Goal: Task Accomplishment & Management: Use online tool/utility

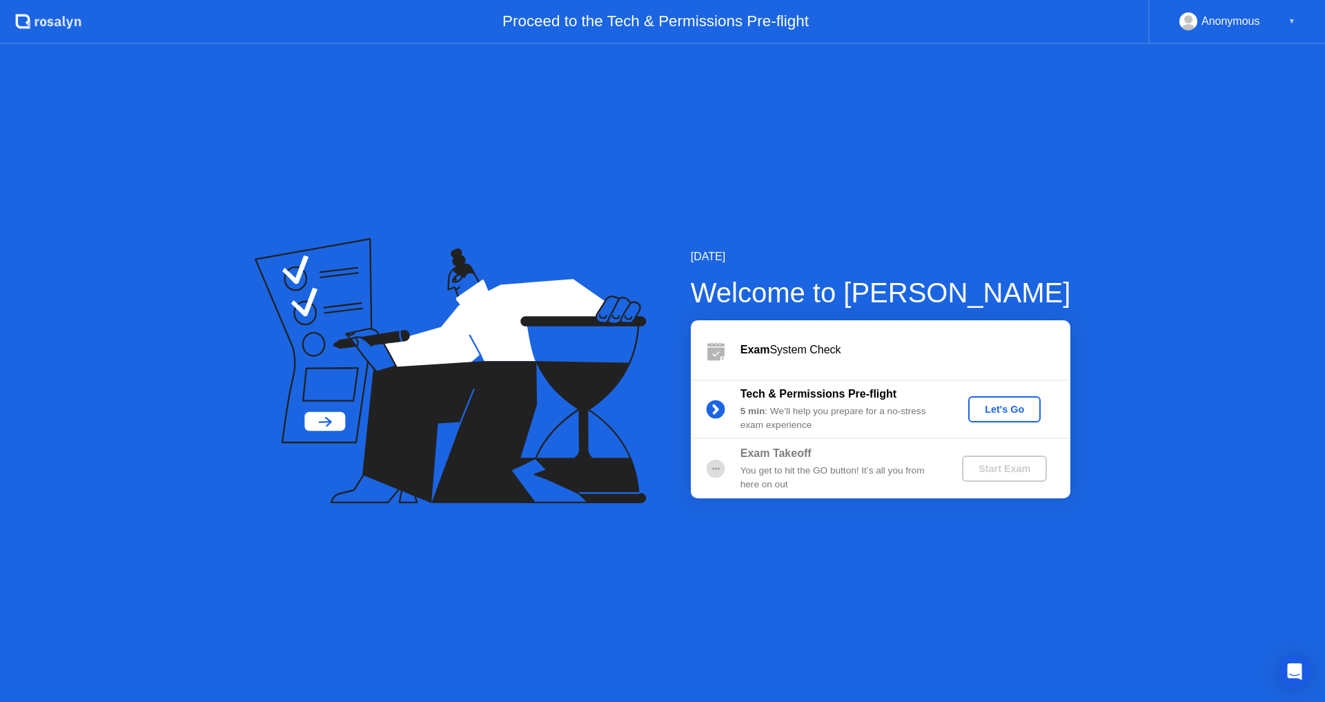
click at [996, 409] on div "Let's Go" at bounding box center [1003, 409] width 61 height 11
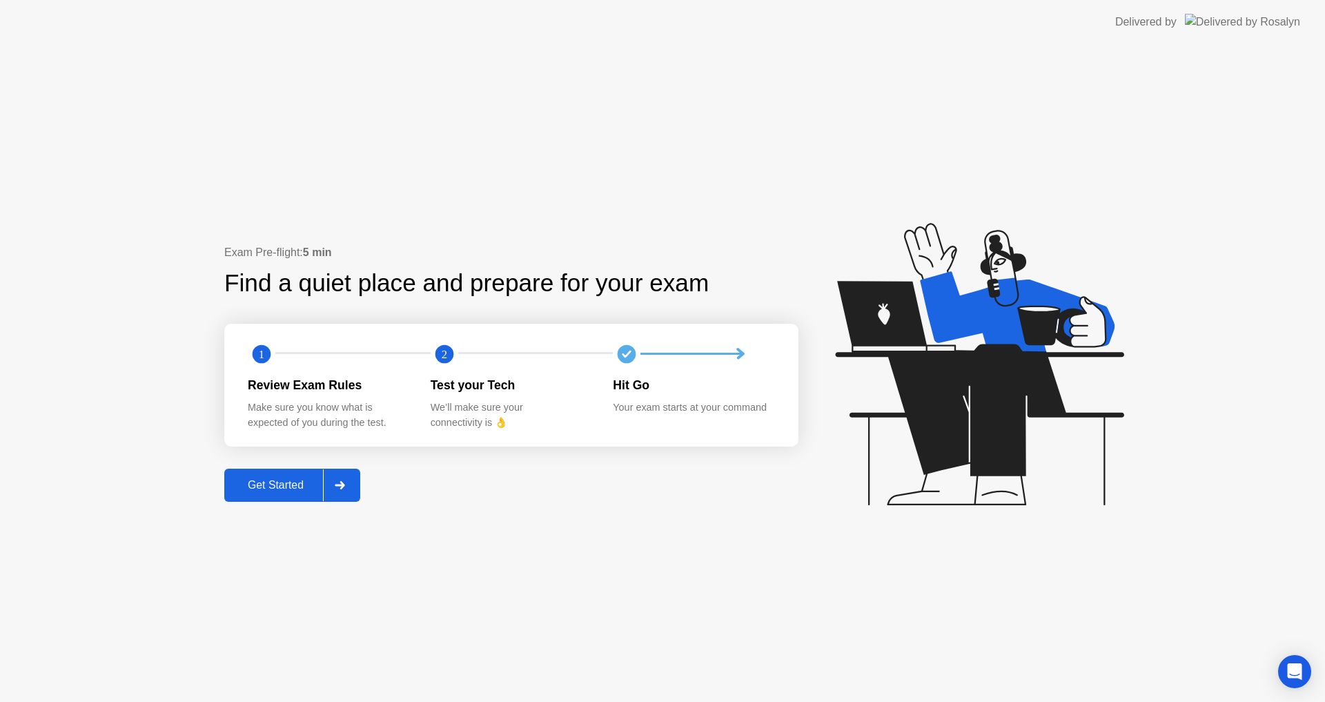
click at [304, 488] on div "Get Started" at bounding box center [275, 485] width 95 height 12
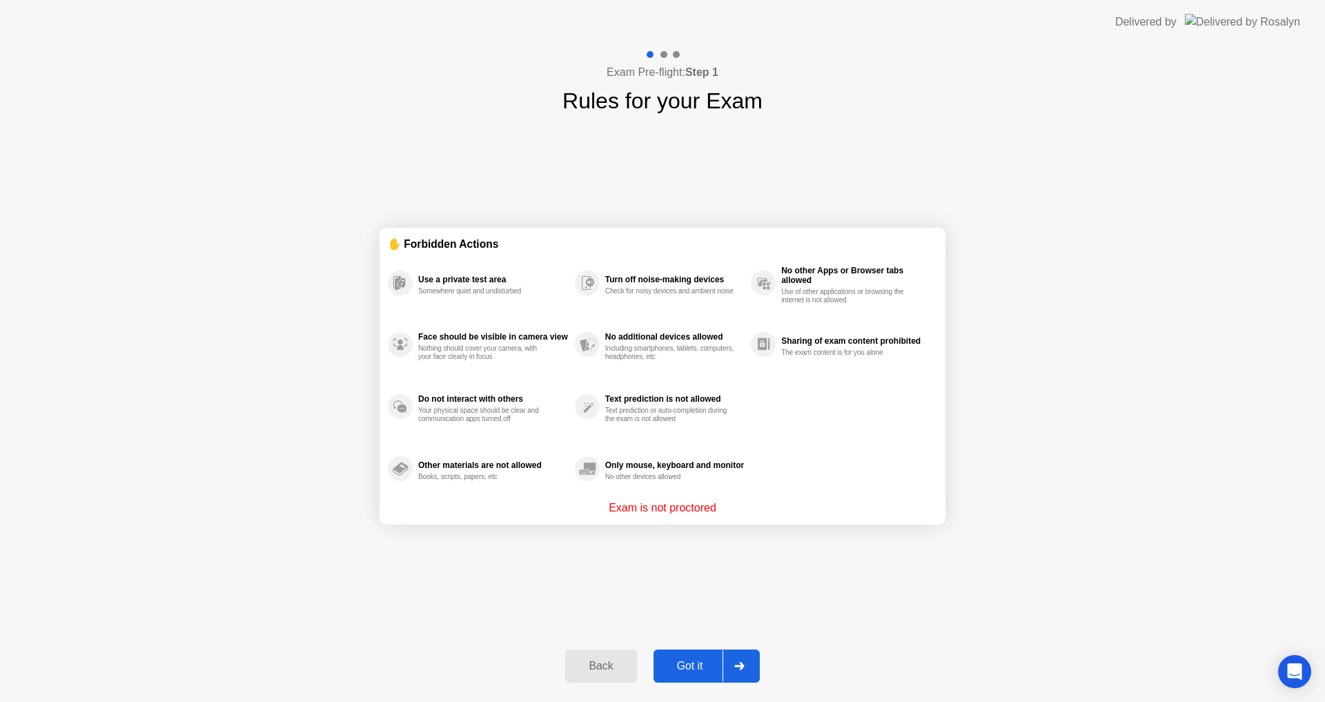
click at [695, 660] on div "Got it" at bounding box center [689, 666] width 65 height 12
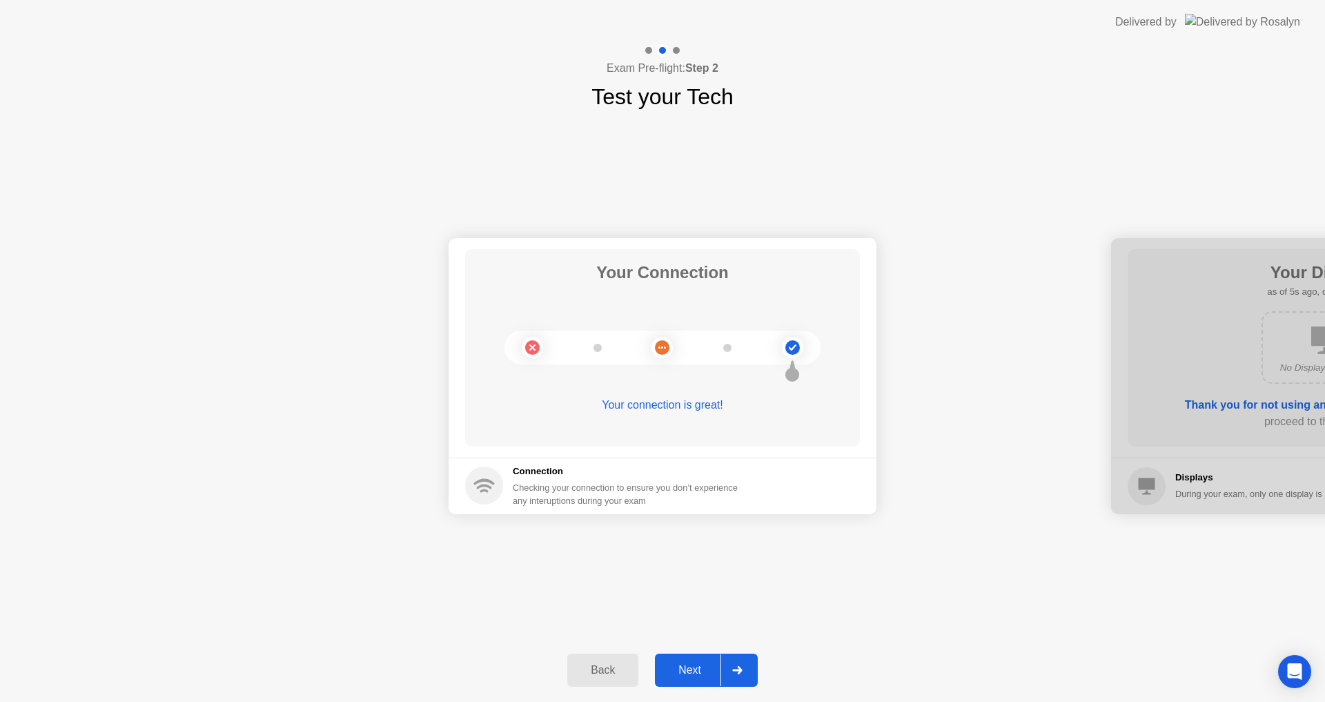
click at [695, 664] on div "Next" at bounding box center [689, 670] width 61 height 12
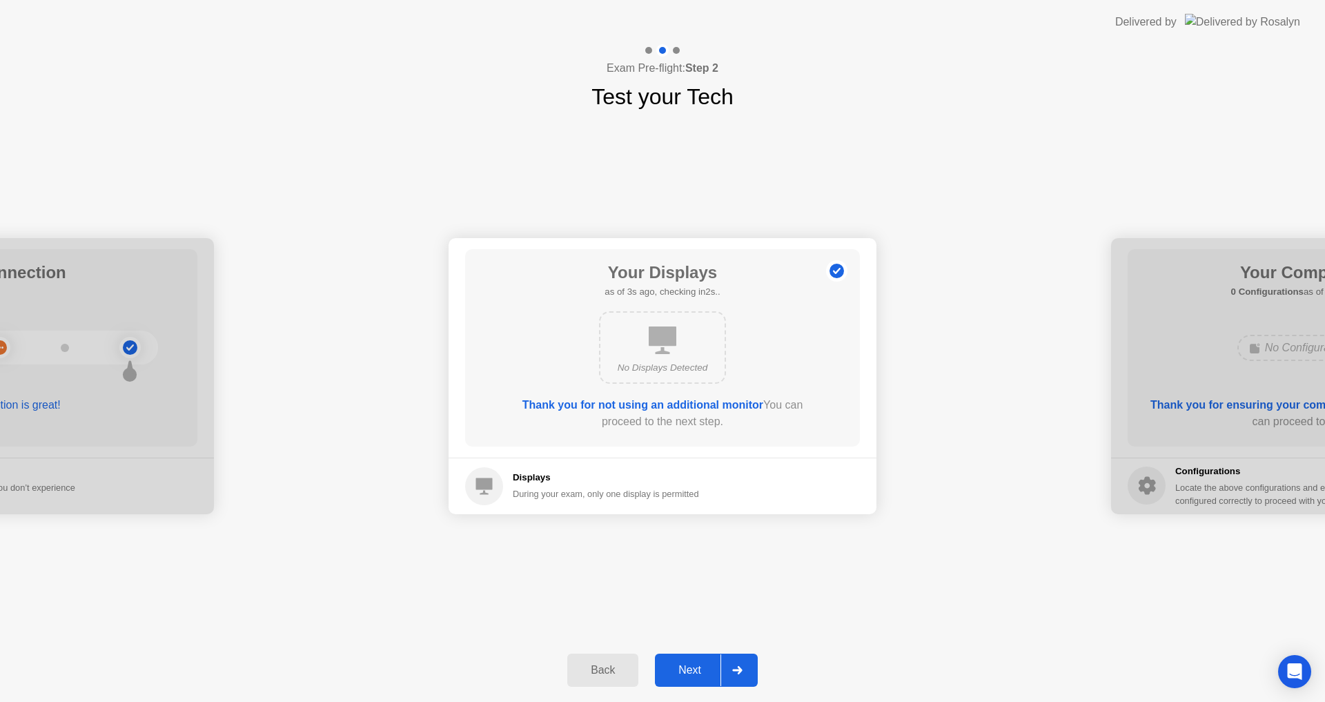
click at [695, 664] on div "Next" at bounding box center [689, 670] width 61 height 12
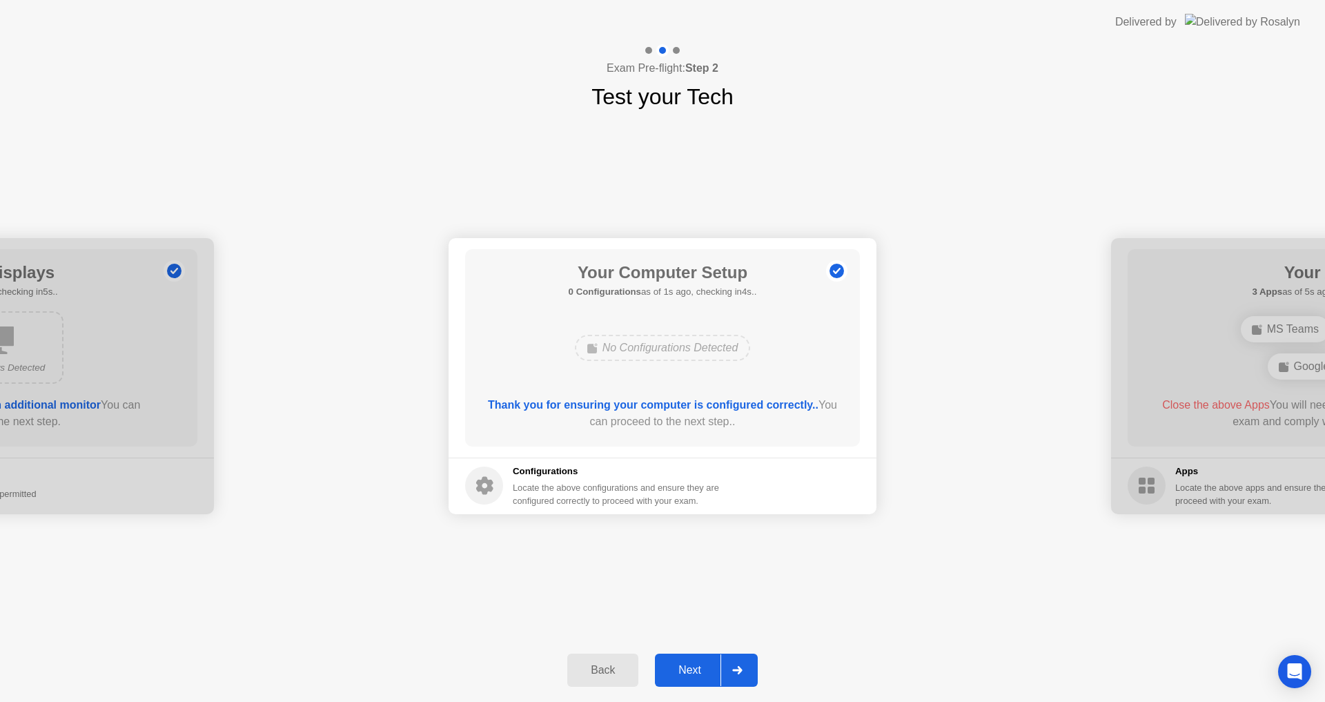
click at [685, 673] on div "Next" at bounding box center [689, 670] width 61 height 12
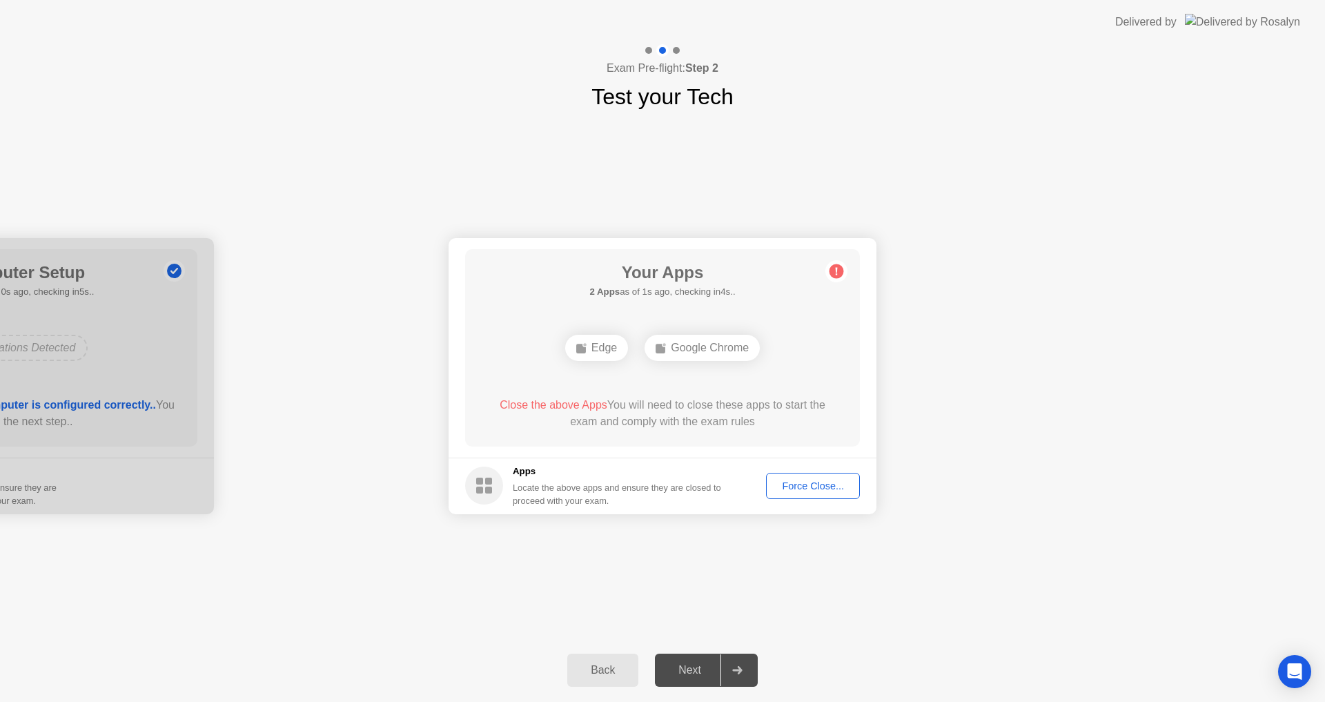
click at [599, 342] on div "Edge" at bounding box center [596, 348] width 63 height 26
click at [680, 352] on div "Edge" at bounding box center [662, 348] width 63 height 26
click at [733, 598] on div "Your Connection Your connection is great! Connection Checking your connection t…" at bounding box center [662, 375] width 1325 height 525
click at [835, 270] on circle at bounding box center [836, 271] width 14 height 14
click at [671, 353] on div "Edge" at bounding box center [662, 348] width 63 height 26
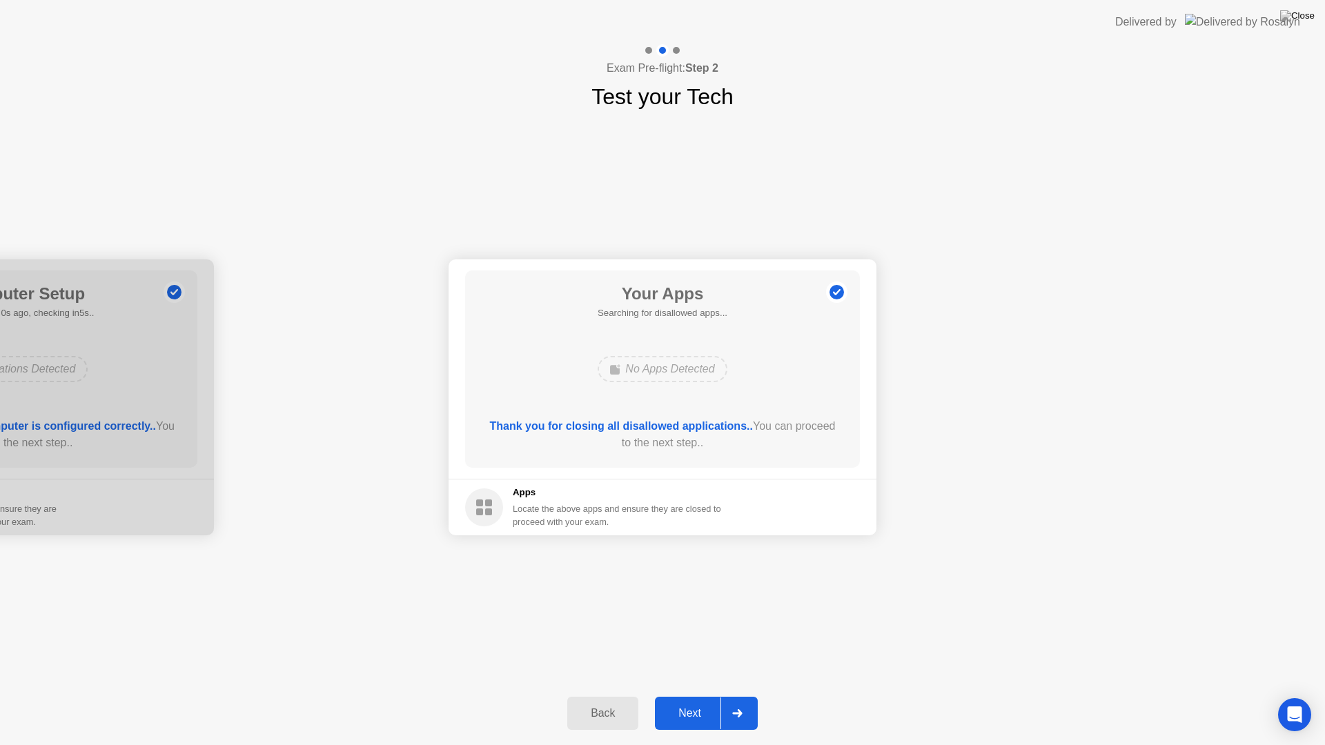
click at [695, 701] on div "Next" at bounding box center [689, 713] width 61 height 12
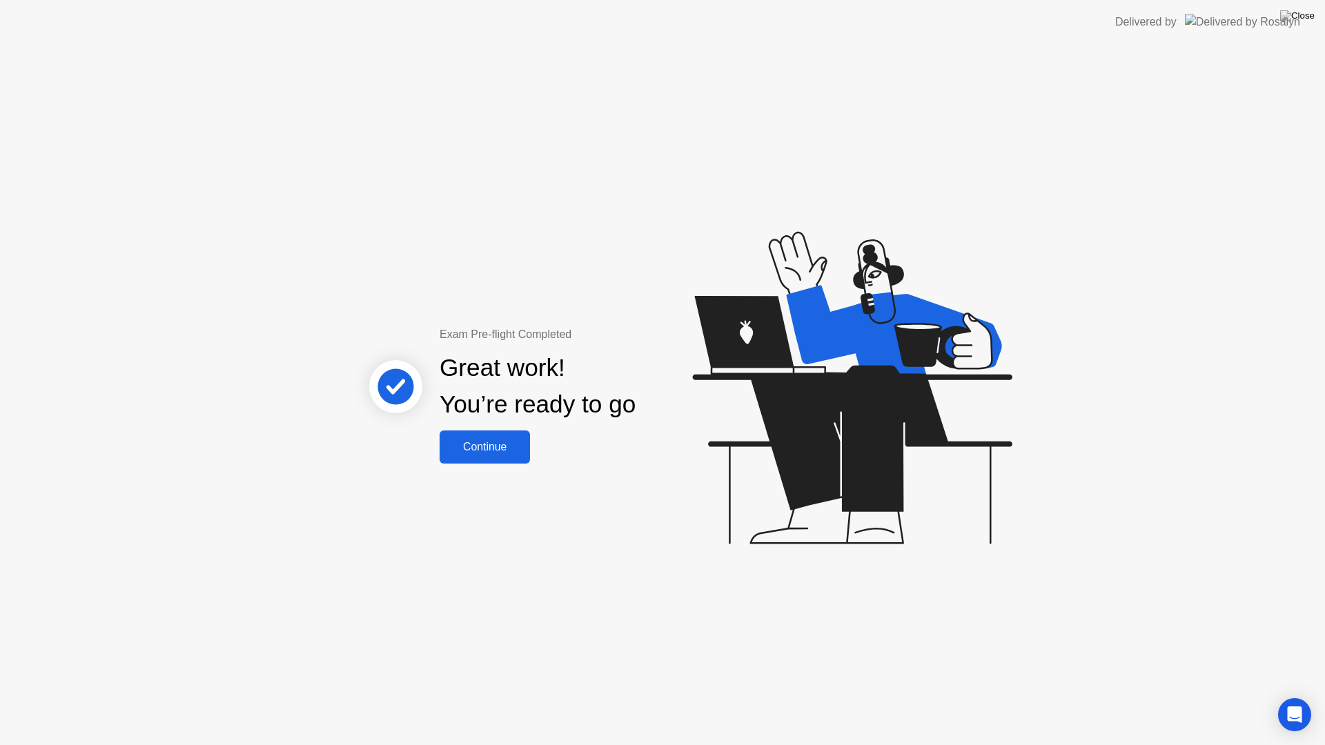
click at [516, 453] on div "Continue" at bounding box center [485, 447] width 82 height 12
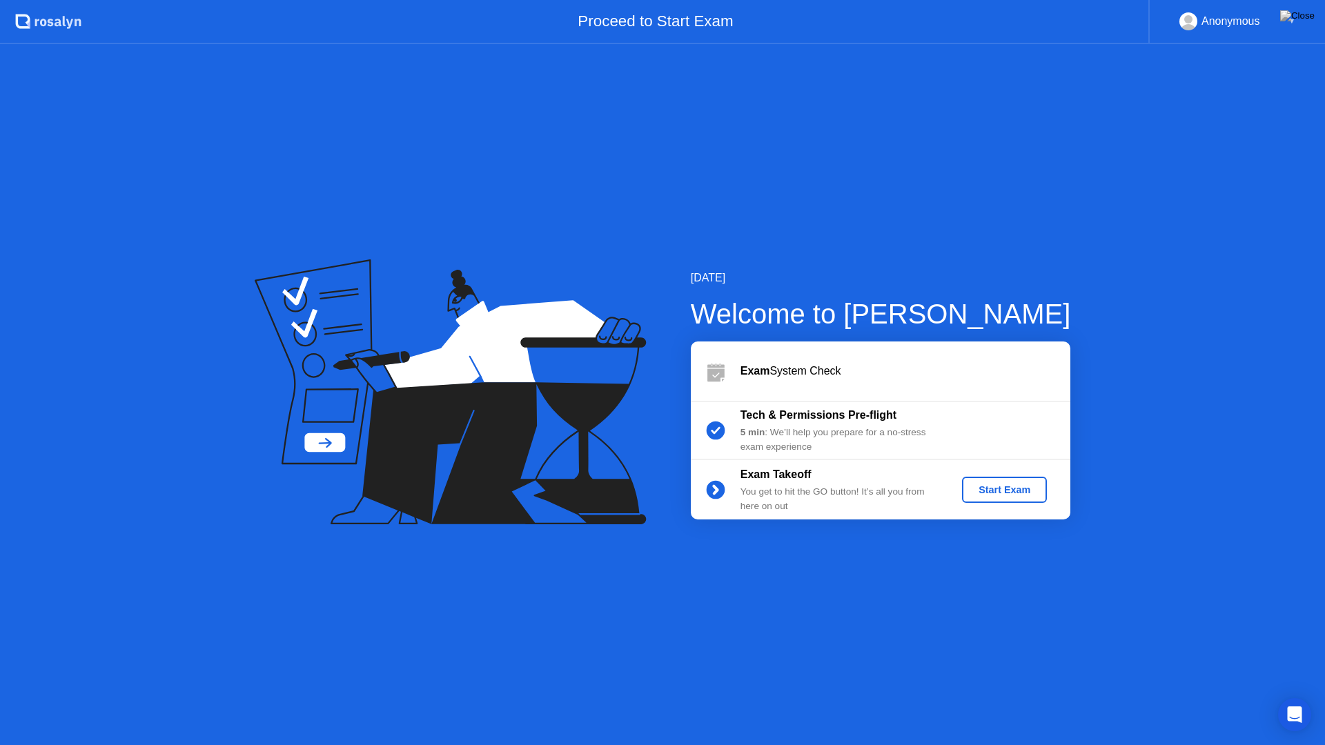
click at [1005, 495] on div "Start Exam" at bounding box center [1004, 489] width 74 height 11
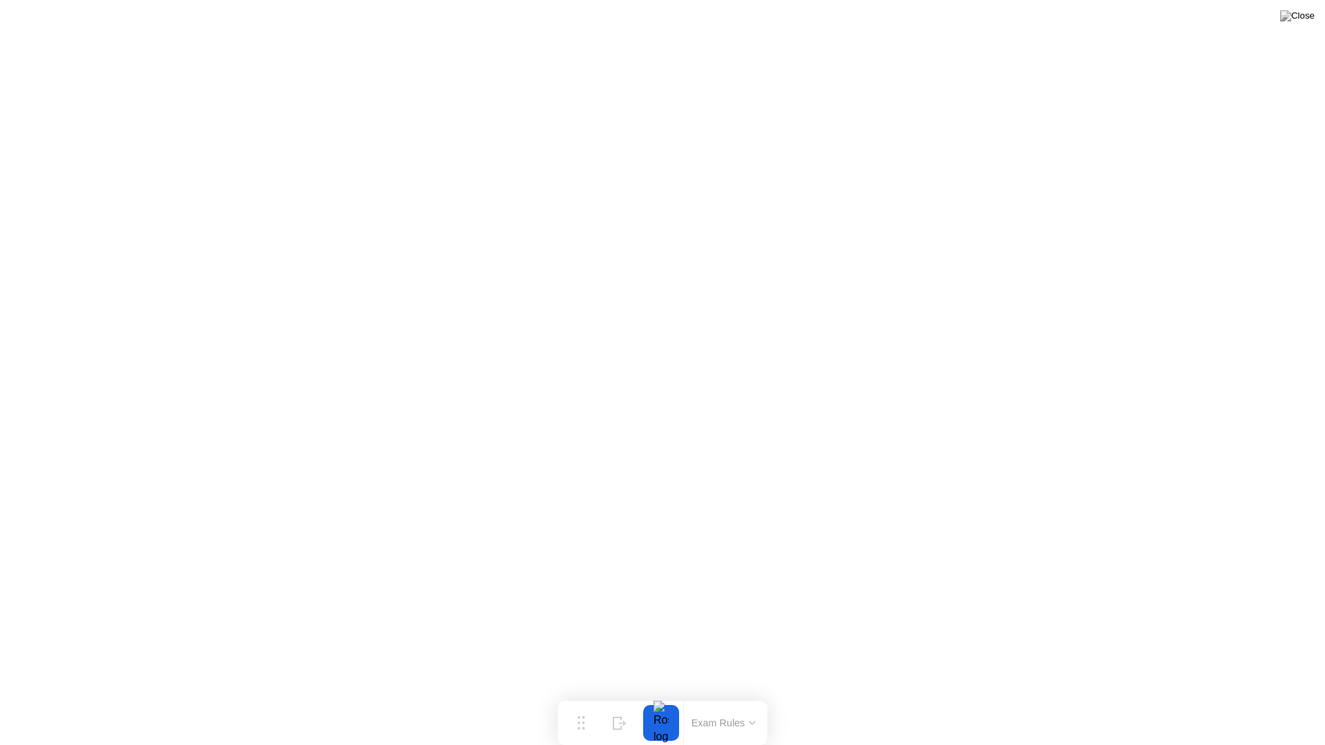
click at [750, 701] on icon at bounding box center [752, 723] width 7 height 4
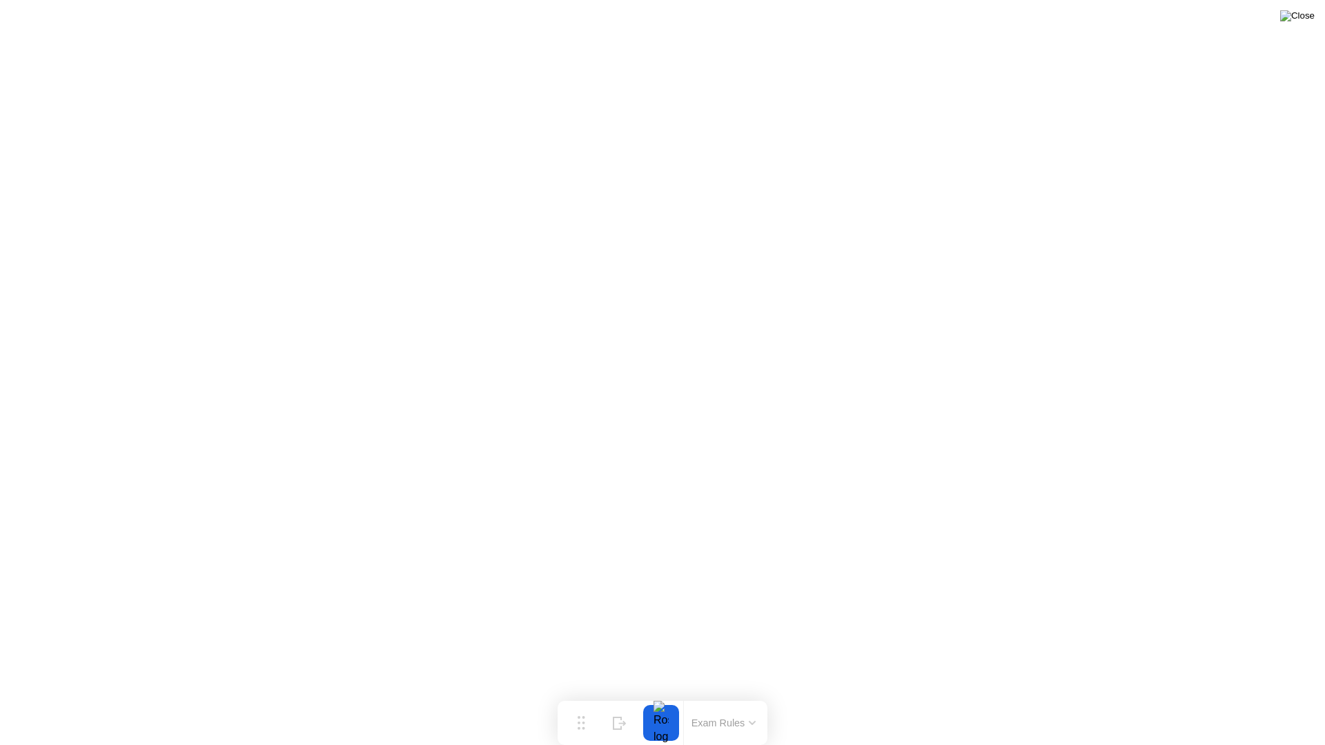
click at [1305, 19] on img at bounding box center [1297, 15] width 34 height 11
click at [1303, 16] on img at bounding box center [1297, 15] width 34 height 11
click at [884, 701] on div at bounding box center [662, 745] width 1325 height 0
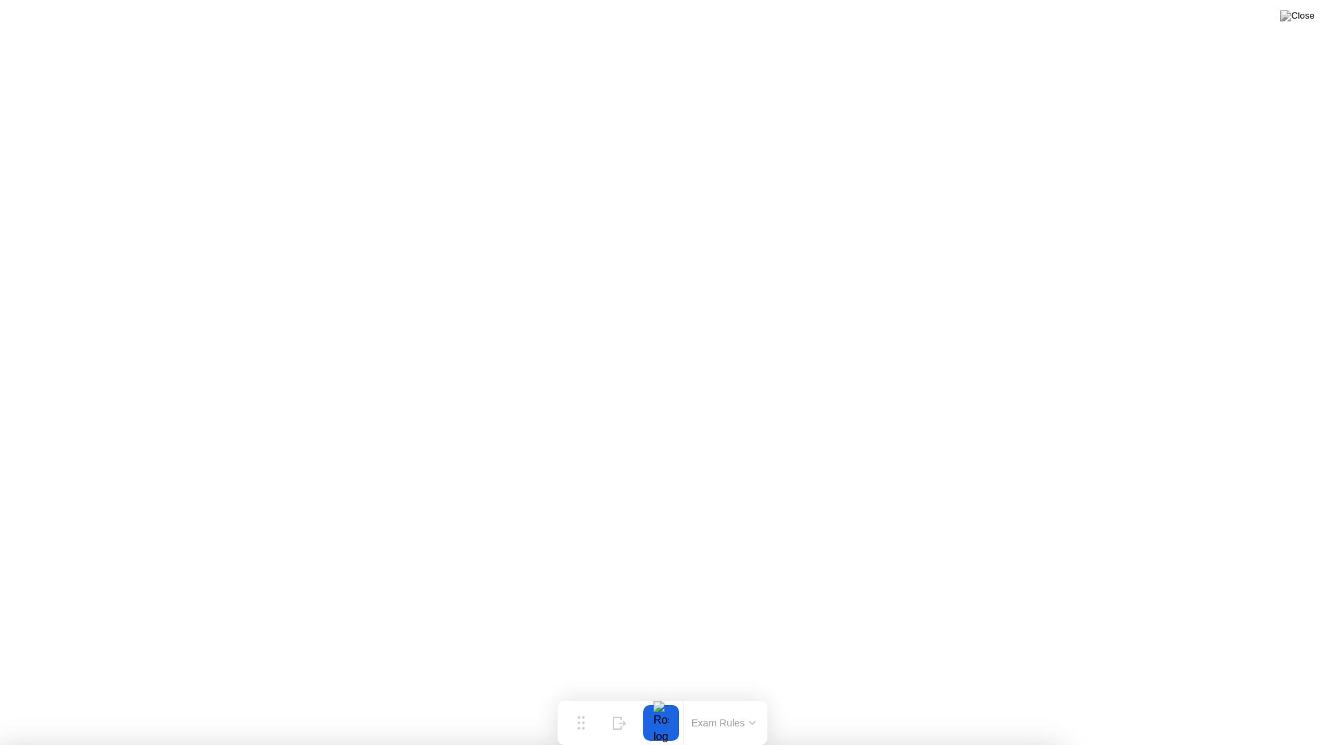
click at [829, 701] on div at bounding box center [662, 745] width 1325 height 0
